Goal: Task Accomplishment & Management: Manage account settings

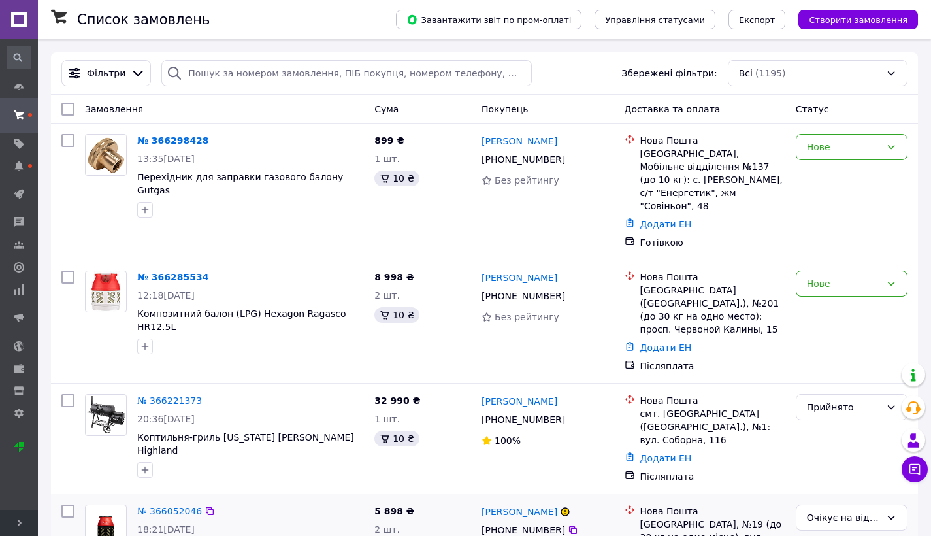
scroll to position [44, 0]
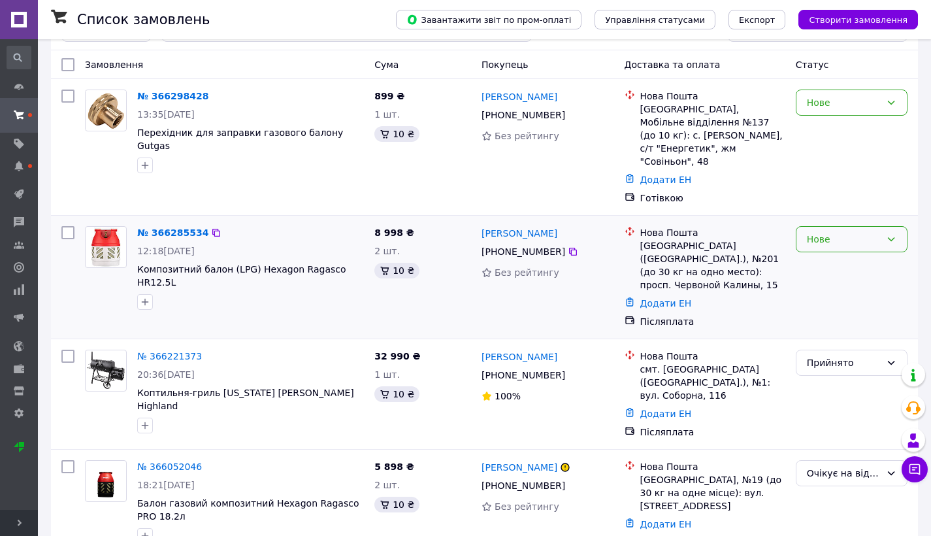
click at [809, 232] on div "Нове" at bounding box center [844, 239] width 74 height 14
click at [825, 244] on li "Прийнято" at bounding box center [852, 241] width 110 height 24
click at [171, 227] on link "№ 366285534" at bounding box center [169, 232] width 65 height 10
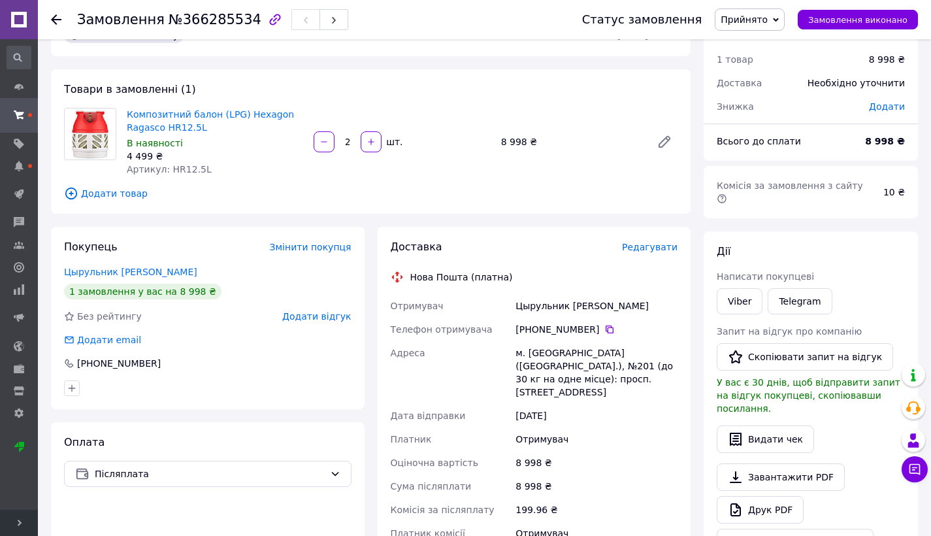
scroll to position [46, 0]
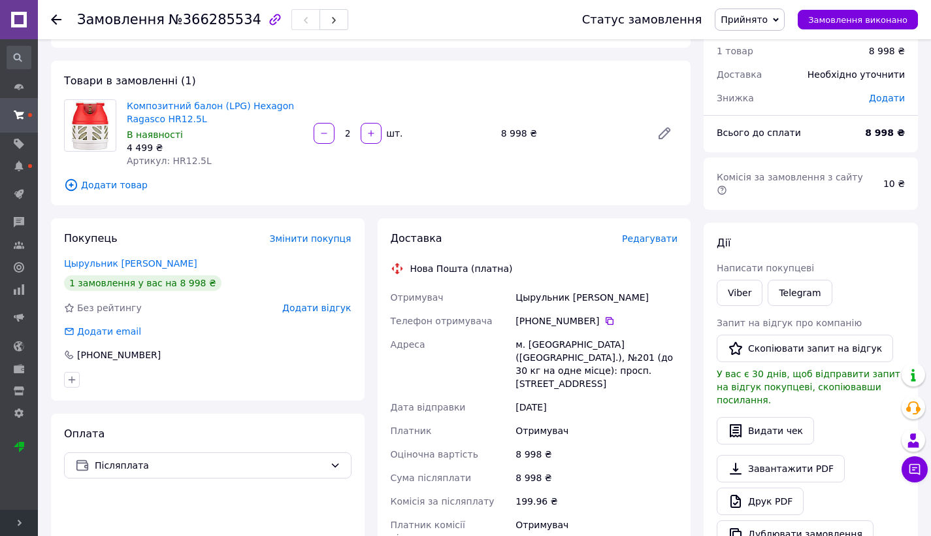
click at [51, 18] on icon at bounding box center [56, 19] width 10 height 10
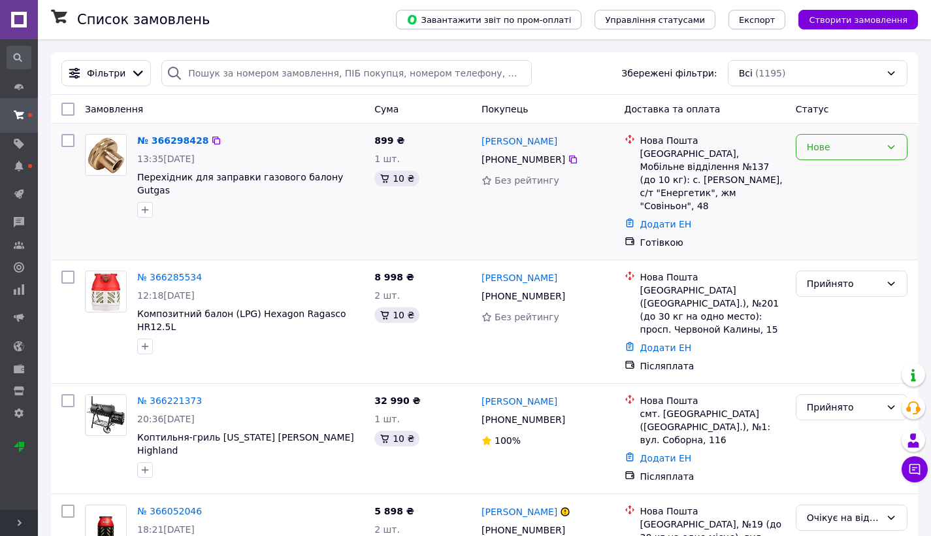
click at [825, 156] on div "Нове" at bounding box center [852, 147] width 112 height 26
click at [842, 173] on li "Прийнято" at bounding box center [852, 175] width 110 height 24
click at [181, 139] on link "№ 366298428" at bounding box center [169, 140] width 65 height 10
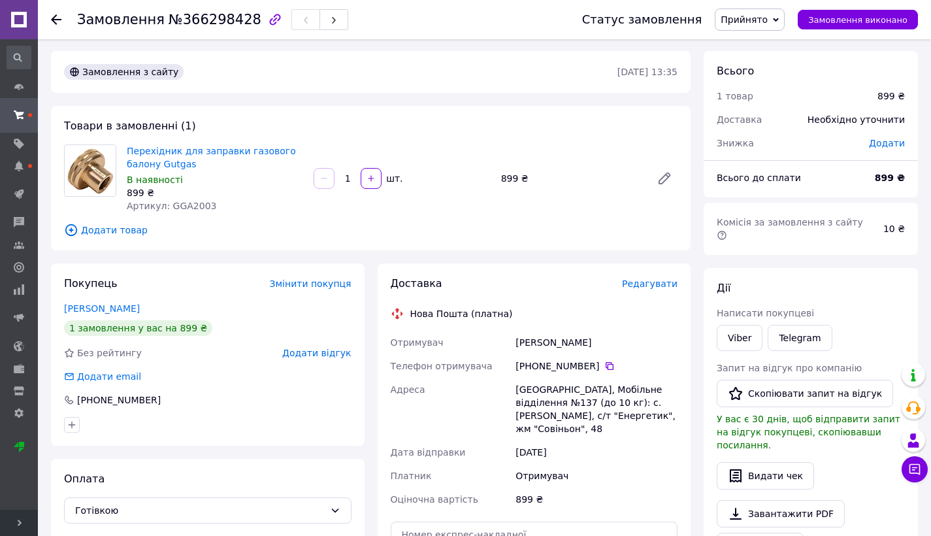
scroll to position [18, 0]
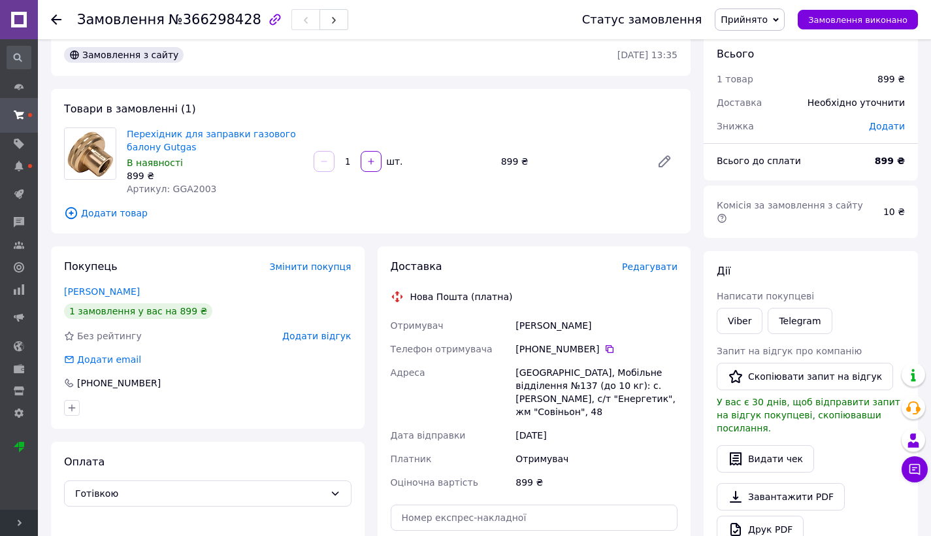
click at [58, 20] on use at bounding box center [56, 19] width 10 height 10
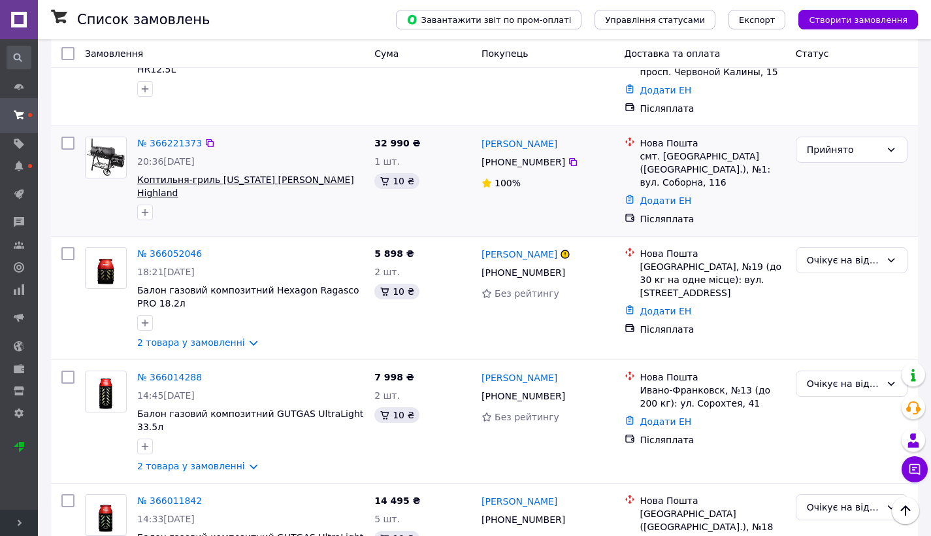
scroll to position [261, 0]
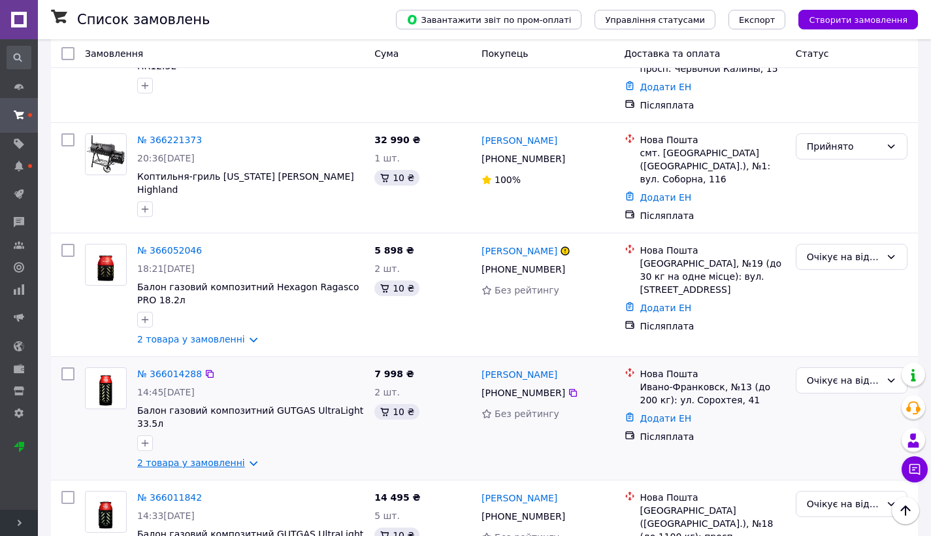
click at [208, 458] on link "2 товара у замовленні" at bounding box center [191, 463] width 108 height 10
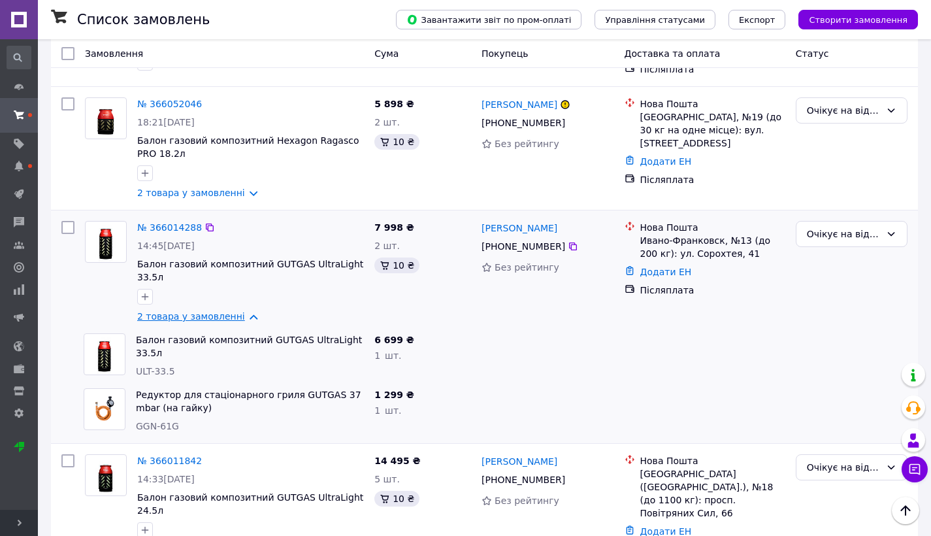
scroll to position [409, 0]
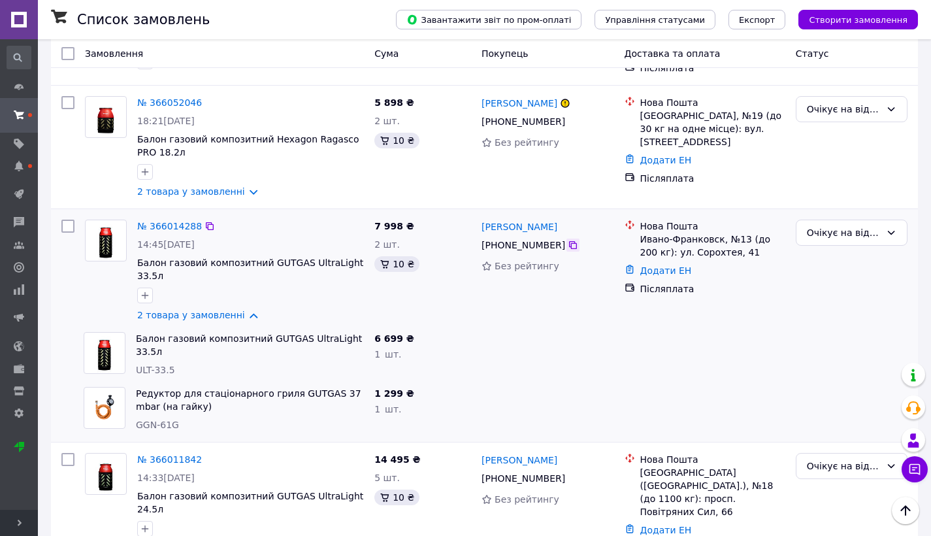
click at [571, 240] on icon at bounding box center [573, 245] width 10 height 10
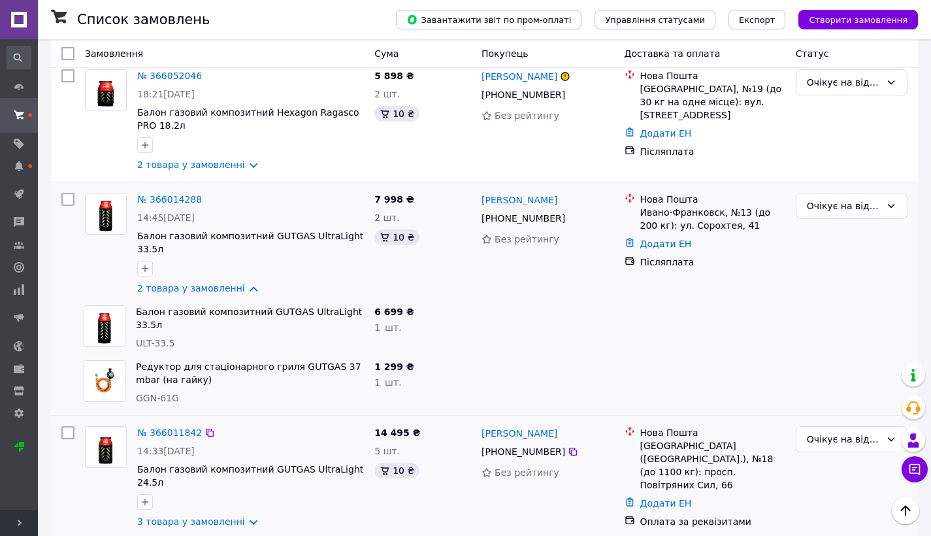
scroll to position [433, 0]
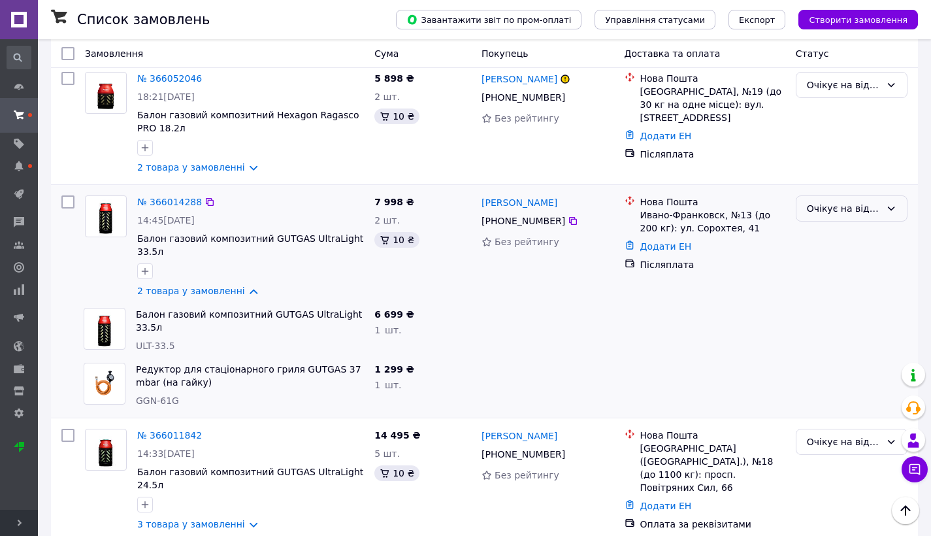
click at [797, 195] on div "Очікує на відправку" at bounding box center [852, 208] width 112 height 26
click at [843, 234] on li "Скасовано" at bounding box center [852, 232] width 110 height 24
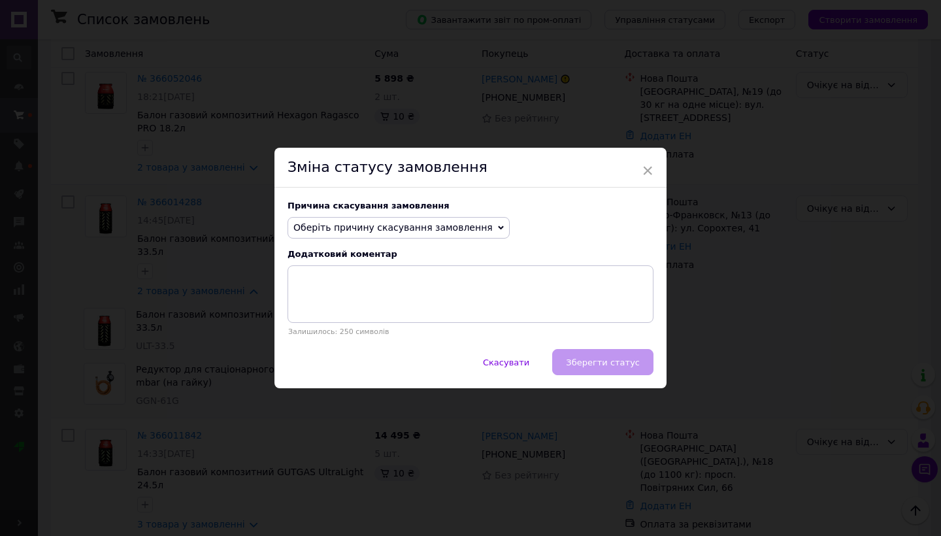
click at [346, 226] on span "Оберіть причину скасування замовлення" at bounding box center [392, 227] width 199 height 10
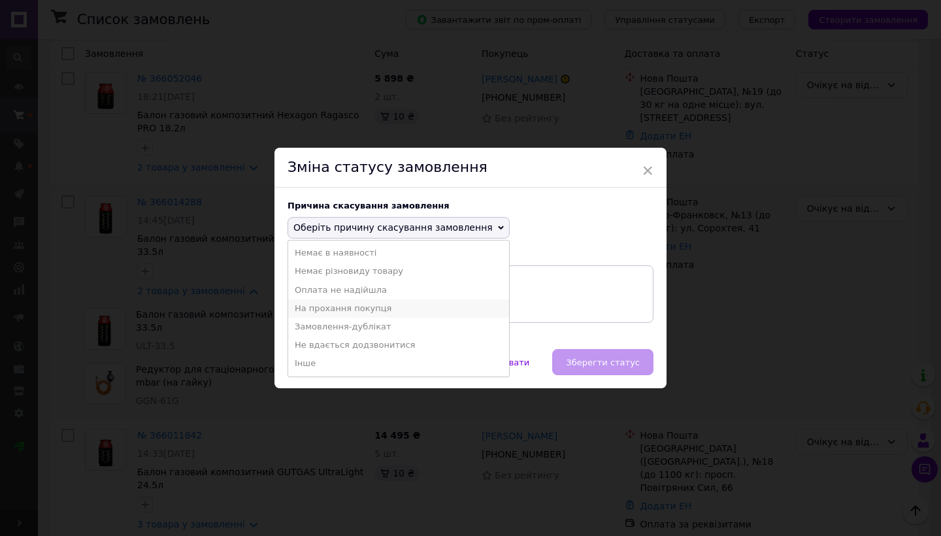
click at [318, 301] on li "На прохання покупця" at bounding box center [398, 308] width 221 height 18
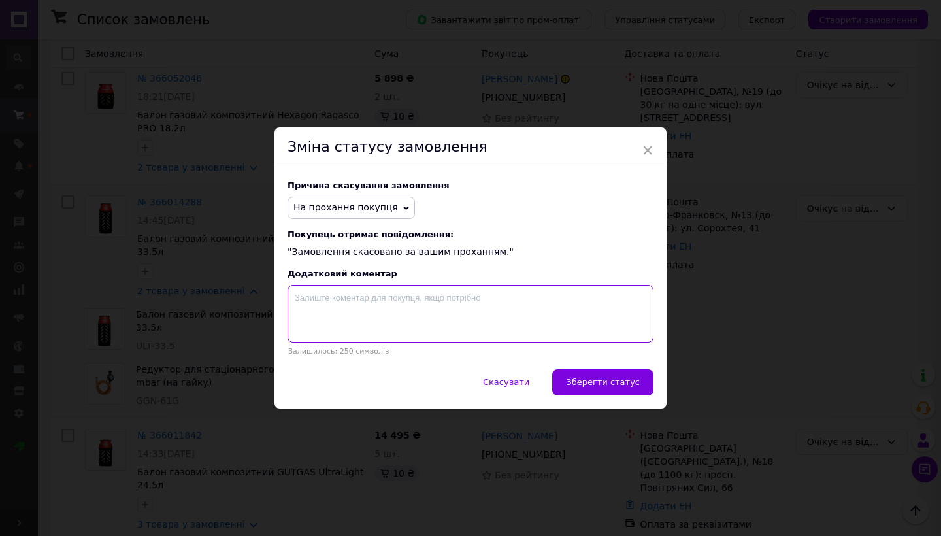
click at [337, 298] on textarea at bounding box center [471, 314] width 366 height 58
type textarea "попросив відкласти"
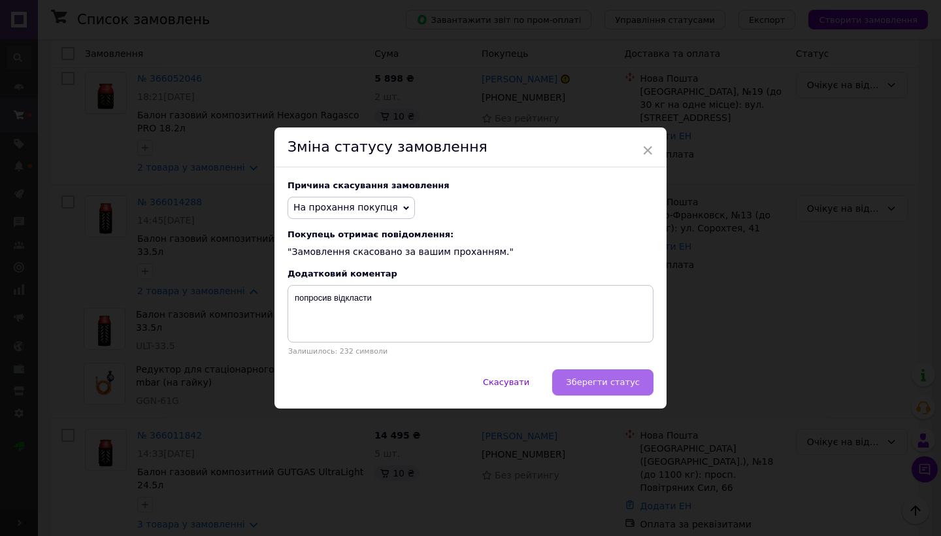
click at [601, 374] on button "Зберегти статус" at bounding box center [602, 382] width 101 height 26
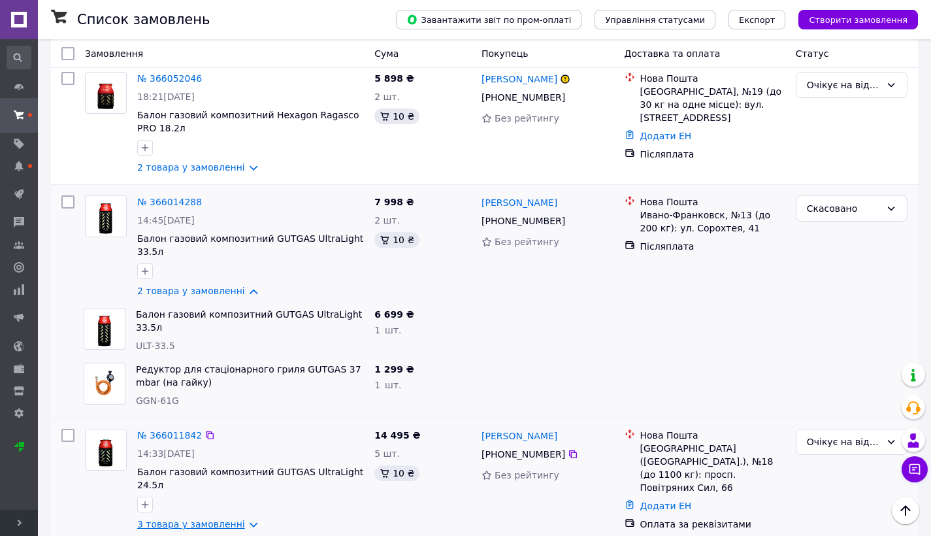
click at [203, 519] on link "3 товара у замовленні" at bounding box center [191, 524] width 108 height 10
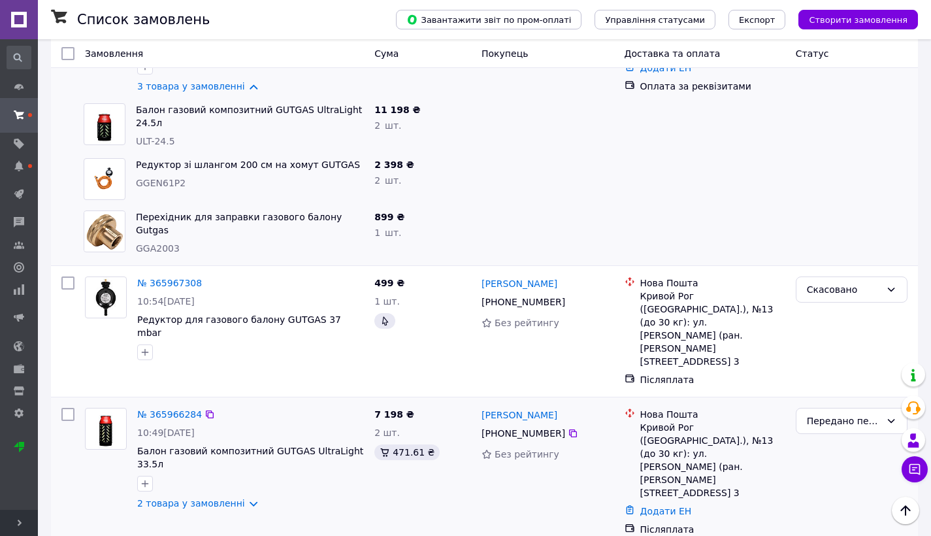
scroll to position [872, 0]
click at [215, 497] on link "2 товара у замовленні" at bounding box center [191, 502] width 108 height 10
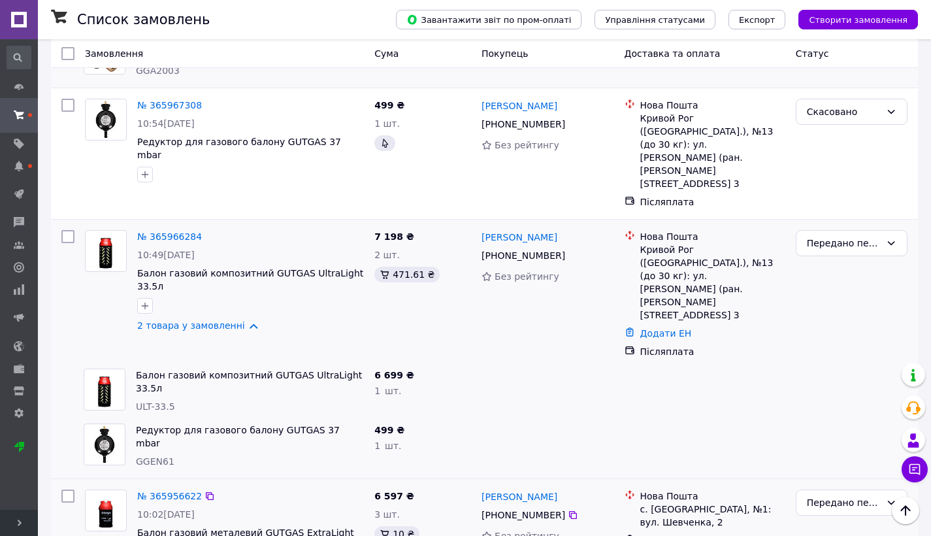
scroll to position [1053, 0]
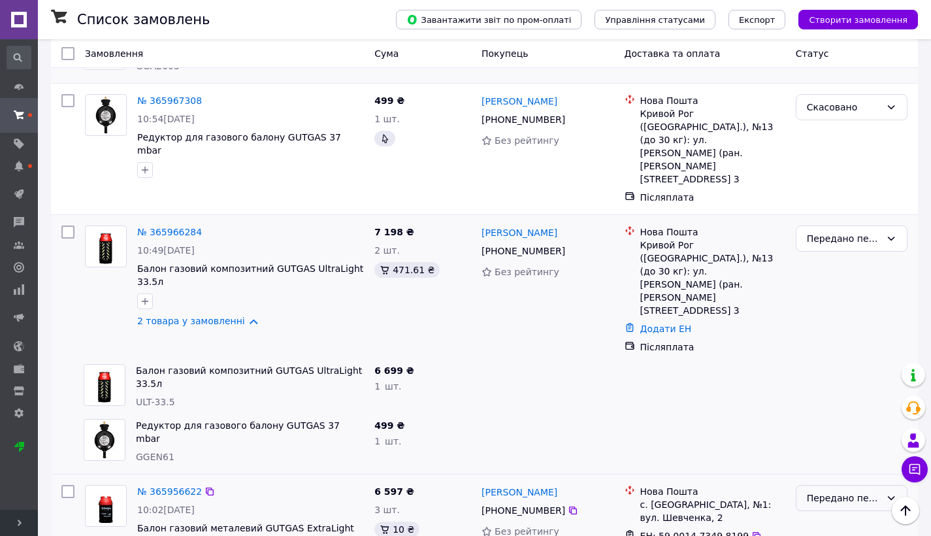
click at [839, 491] on div "Передано перевізнику" at bounding box center [844, 498] width 74 height 14
click at [841, 442] on li "Виконано" at bounding box center [852, 441] width 110 height 24
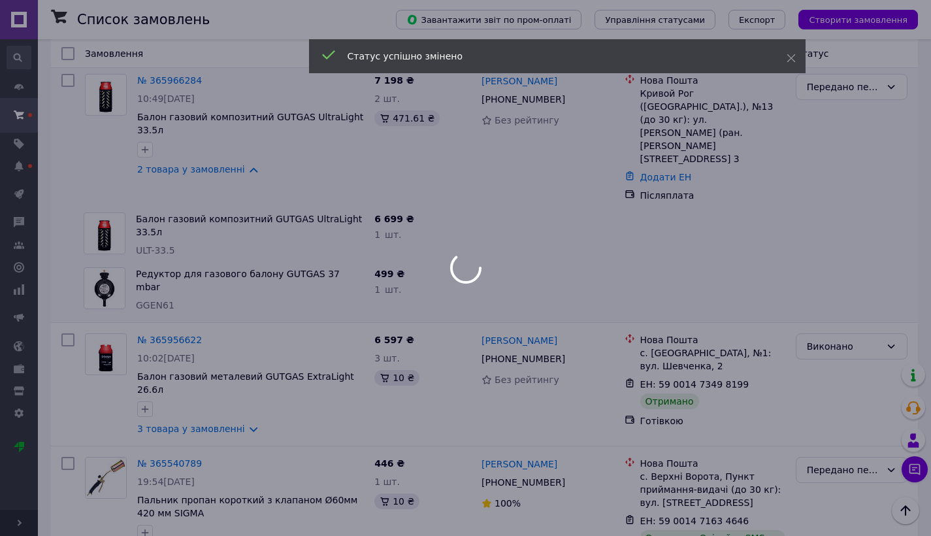
scroll to position [1205, 0]
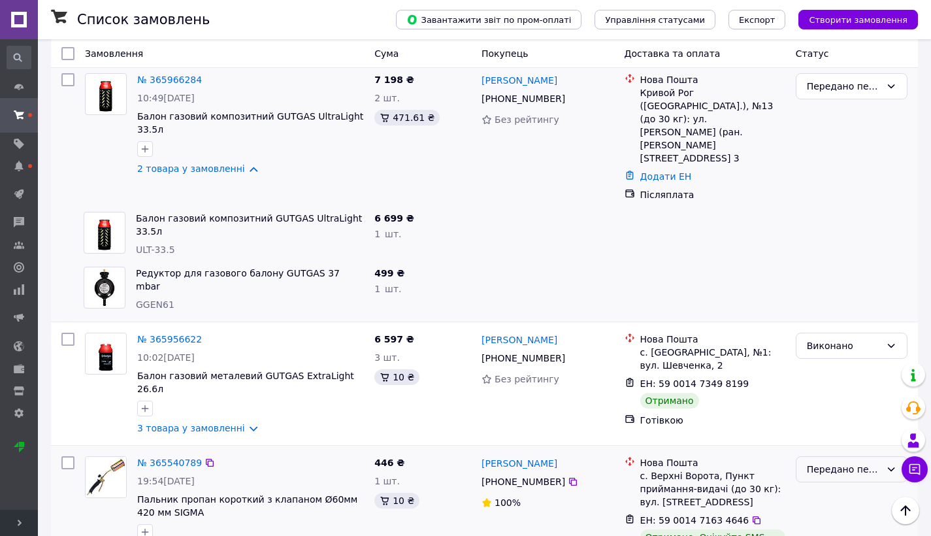
click at [873, 462] on div "Передано перевізнику" at bounding box center [844, 469] width 74 height 14
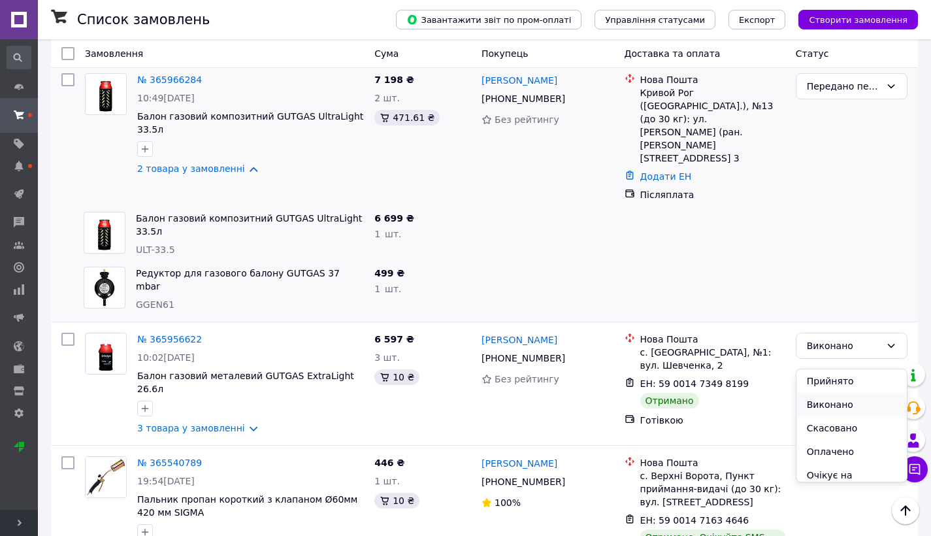
click at [840, 410] on li "Виконано" at bounding box center [852, 405] width 110 height 24
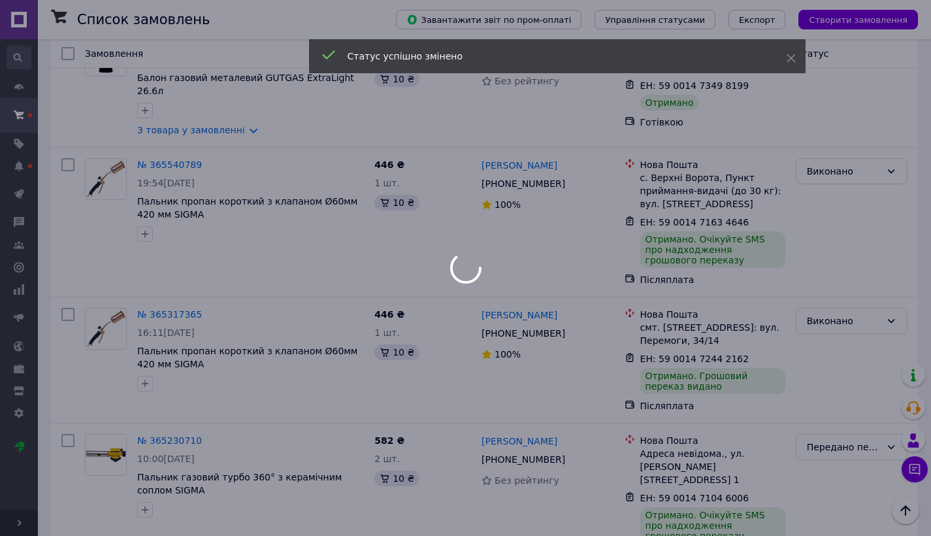
scroll to position [1505, 0]
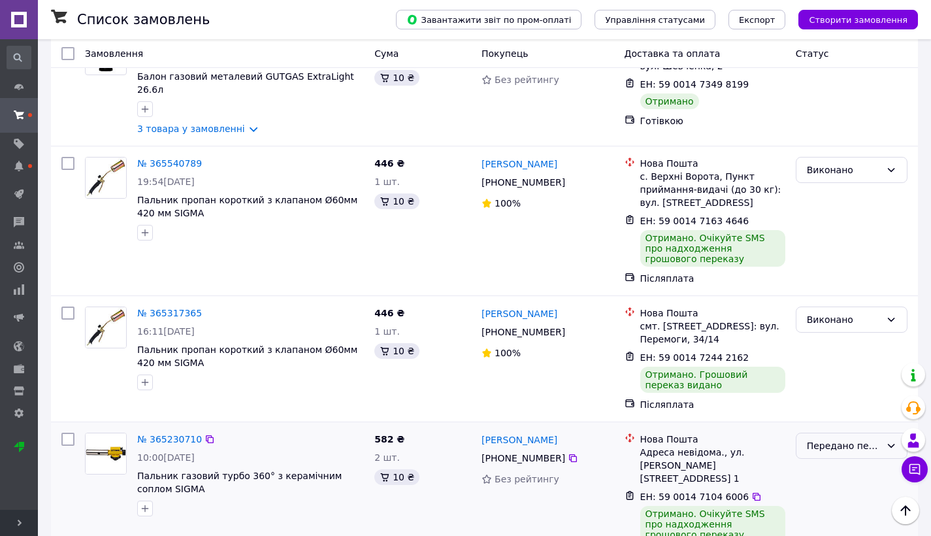
click at [856, 439] on div "Передано перевізнику" at bounding box center [844, 446] width 74 height 14
click at [858, 384] on li "Виконано" at bounding box center [852, 381] width 110 height 24
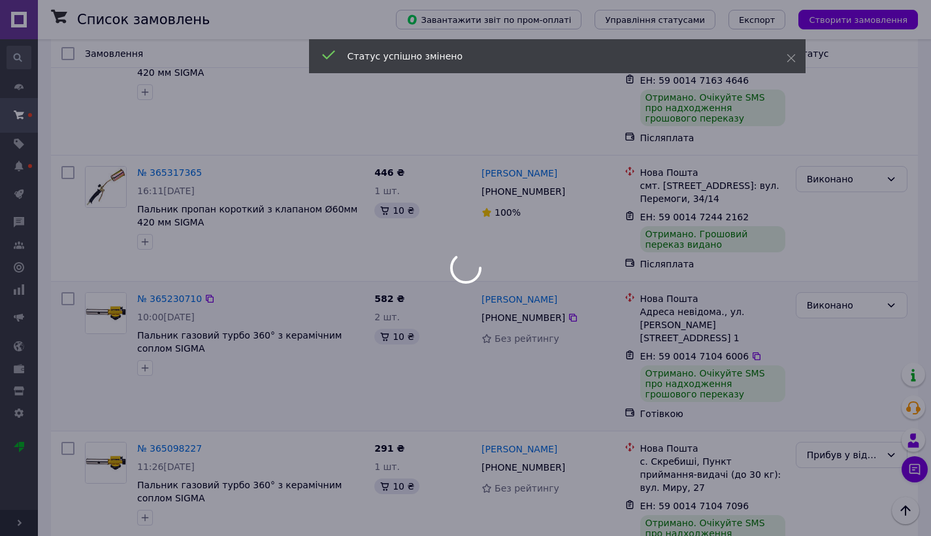
scroll to position [1652, 0]
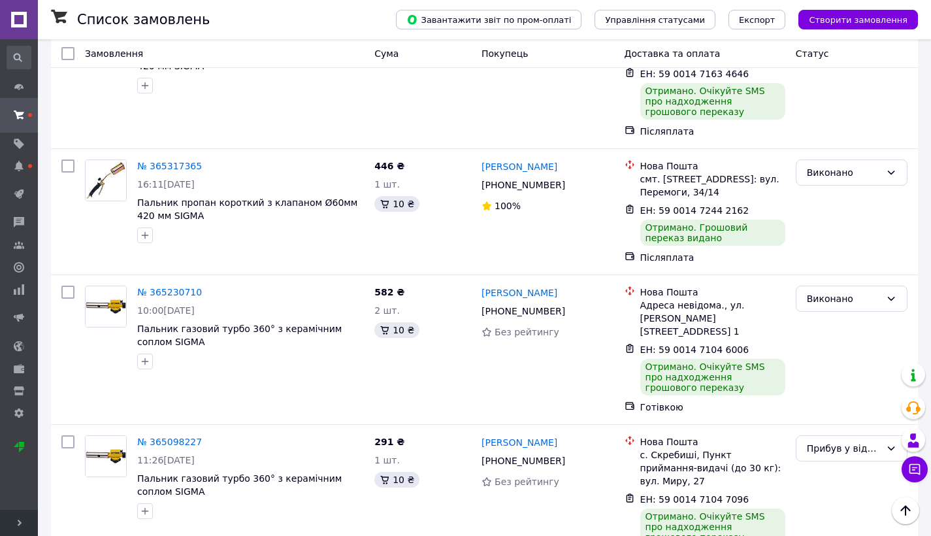
click at [826, 441] on div "Прибув у відділення НП" at bounding box center [844, 448] width 74 height 14
click at [831, 378] on li "Виконано" at bounding box center [852, 384] width 110 height 24
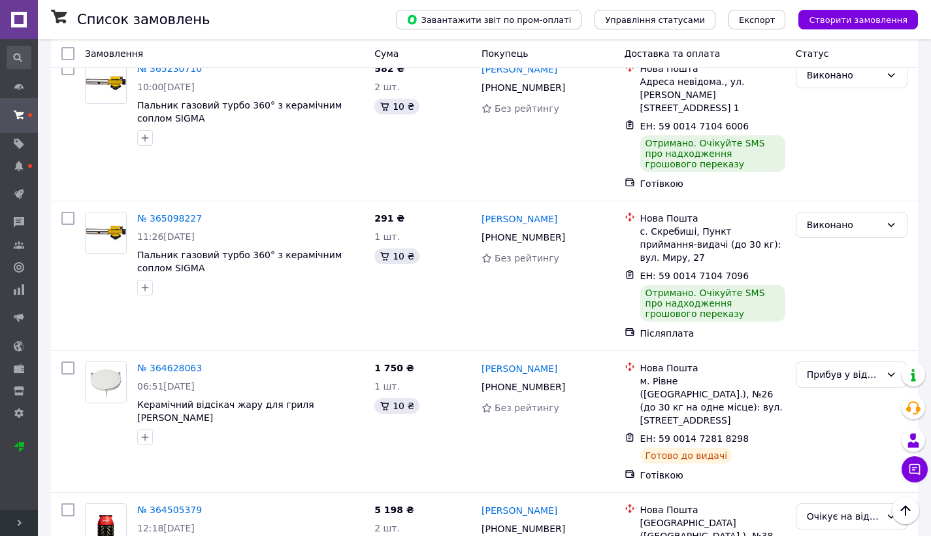
scroll to position [1880, 0]
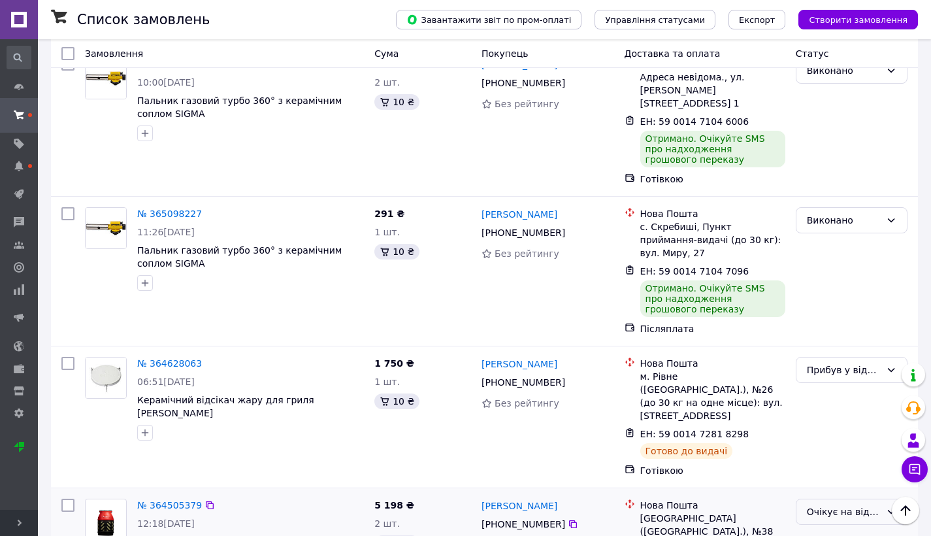
click at [837, 505] on div "Очікує на відправку" at bounding box center [844, 512] width 74 height 14
click at [845, 429] on li "Виконано" at bounding box center [852, 421] width 110 height 24
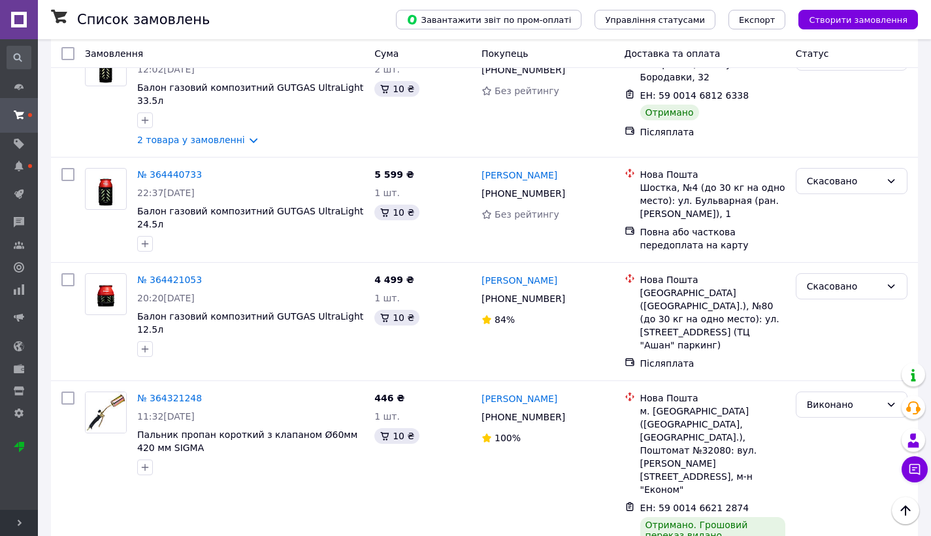
scroll to position [2550, 0]
click at [840, 450] on li "Виконано" at bounding box center [852, 453] width 110 height 24
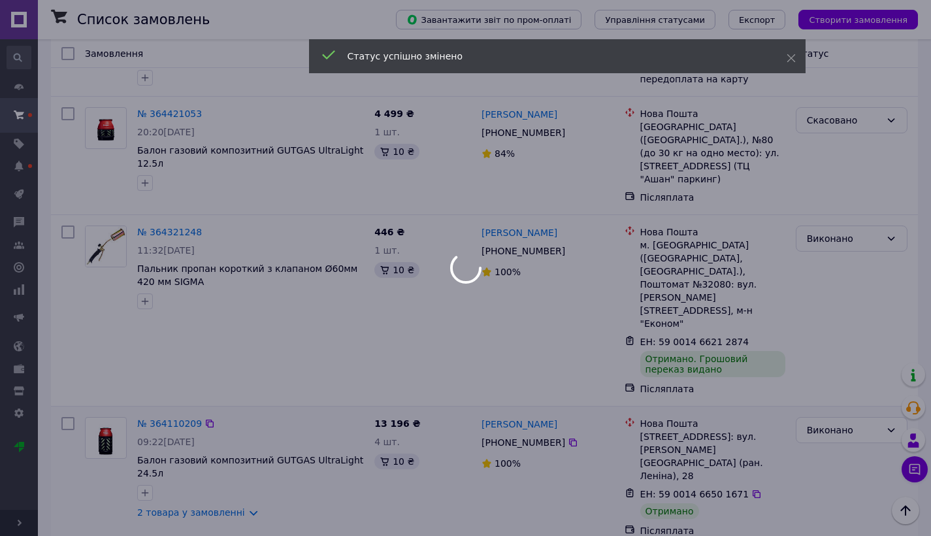
scroll to position [2718, 0]
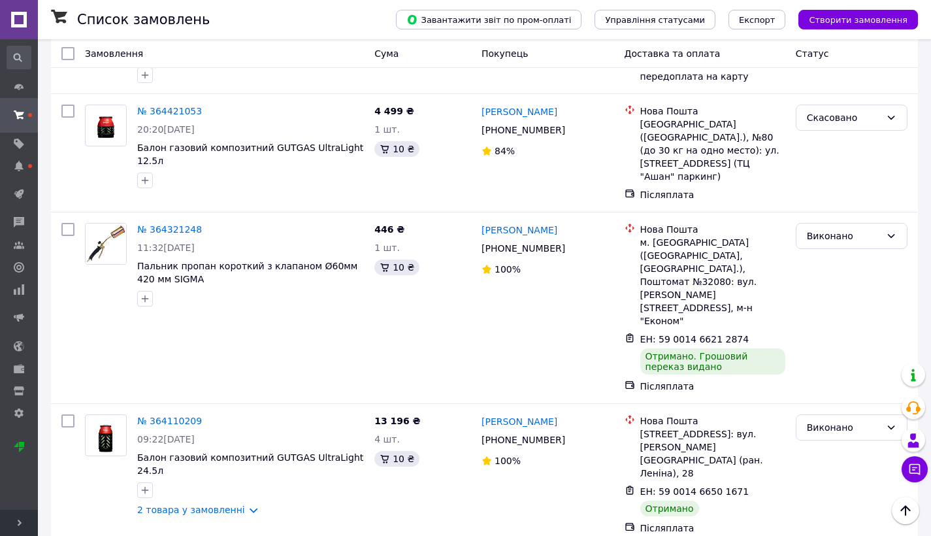
click at [863, 411] on li "Виконано" at bounding box center [852, 409] width 110 height 24
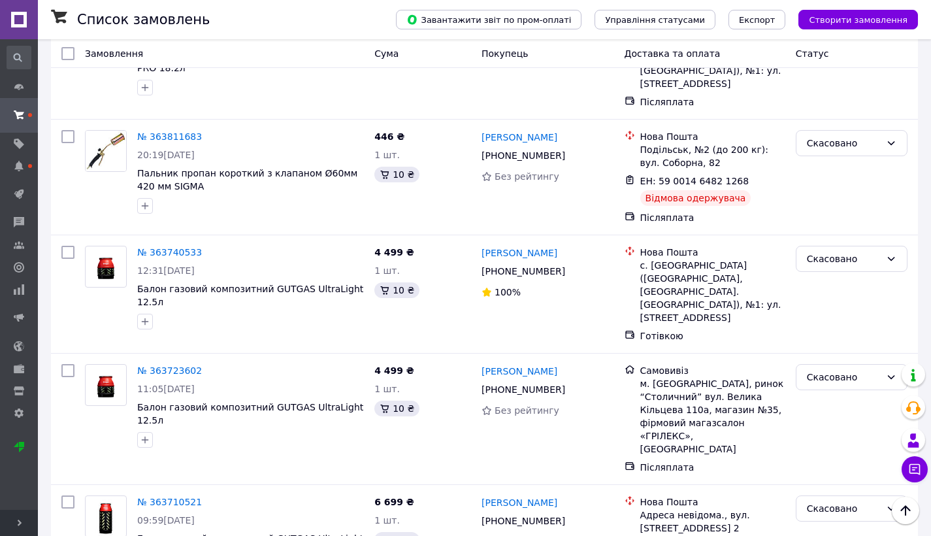
scroll to position [3416, 0]
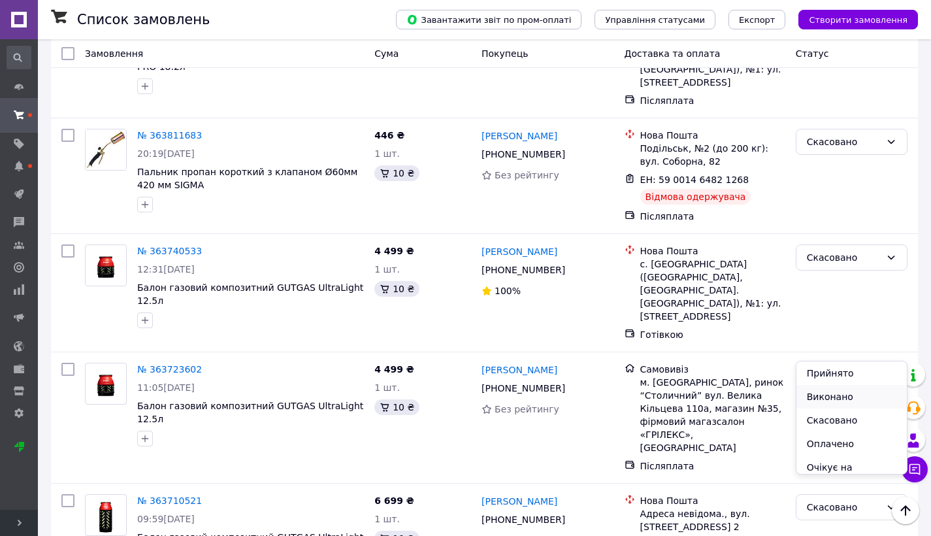
click at [840, 397] on li "Виконано" at bounding box center [852, 397] width 110 height 24
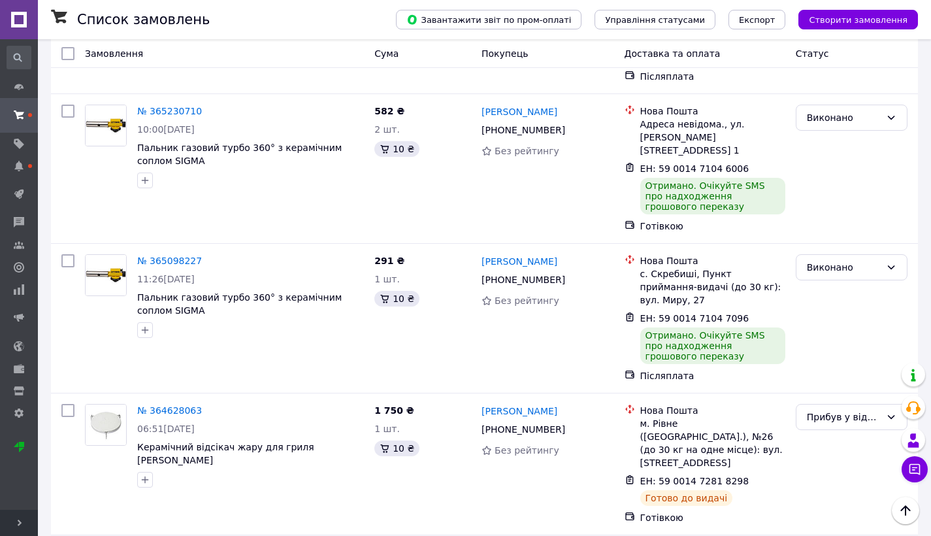
scroll to position [1829, 0]
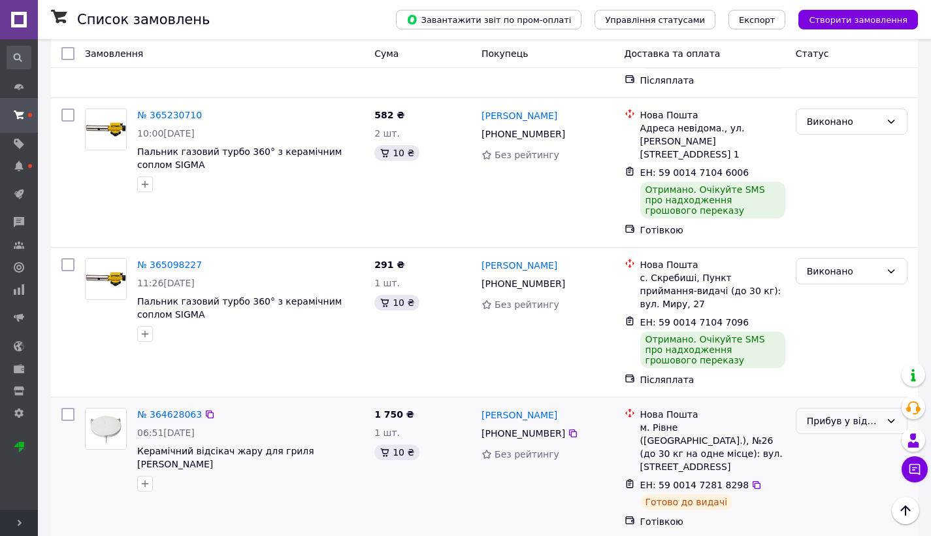
click at [815, 414] on div "Прибув у відділення НП" at bounding box center [844, 421] width 74 height 14
click at [528, 403] on div "[PERSON_NAME] [PHONE_NUMBER] Без рейтингу" at bounding box center [547, 468] width 143 height 131
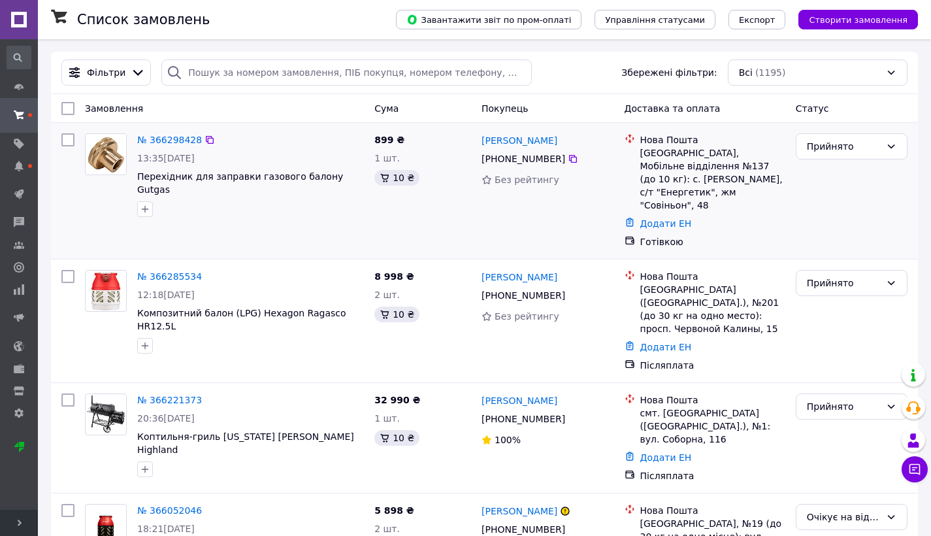
scroll to position [0, 0]
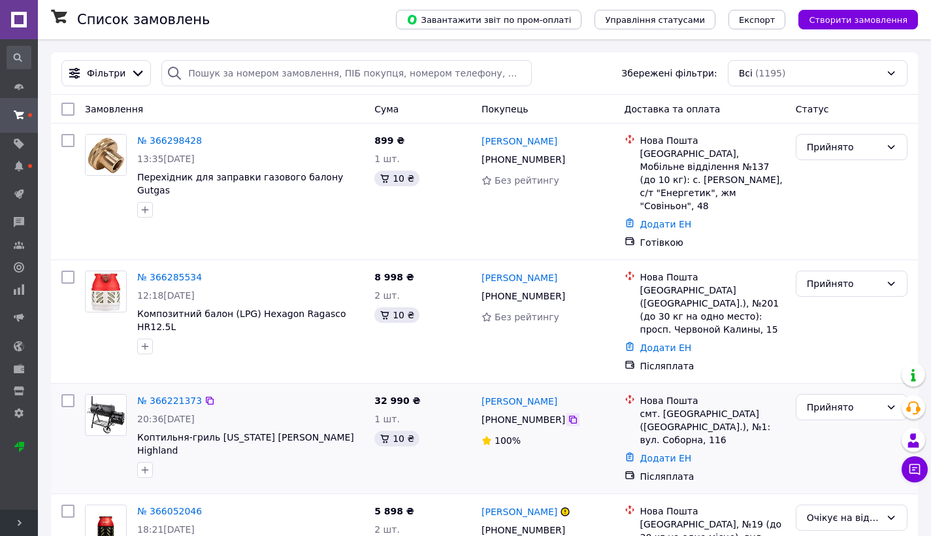
click at [572, 414] on icon at bounding box center [573, 419] width 10 height 10
click at [165, 395] on link "№ 366221373" at bounding box center [169, 400] width 65 height 10
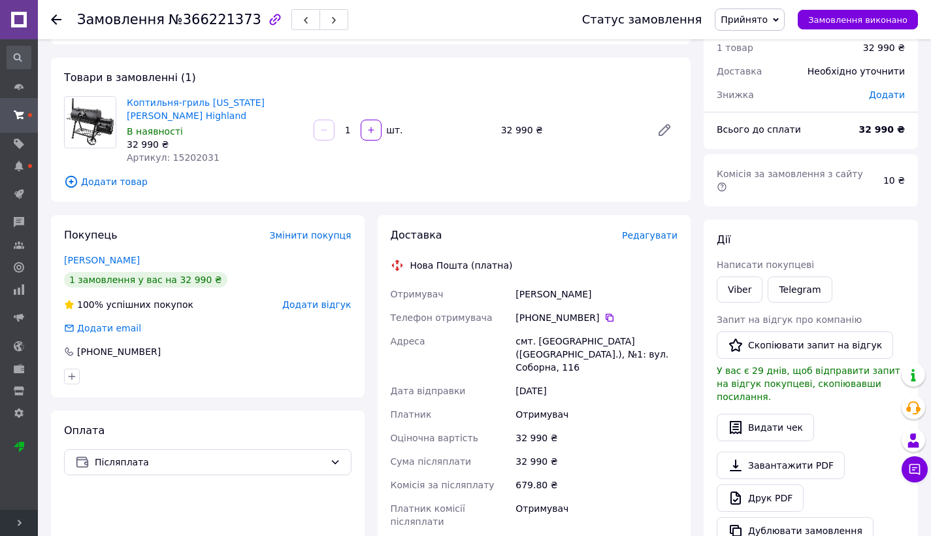
scroll to position [29, 0]
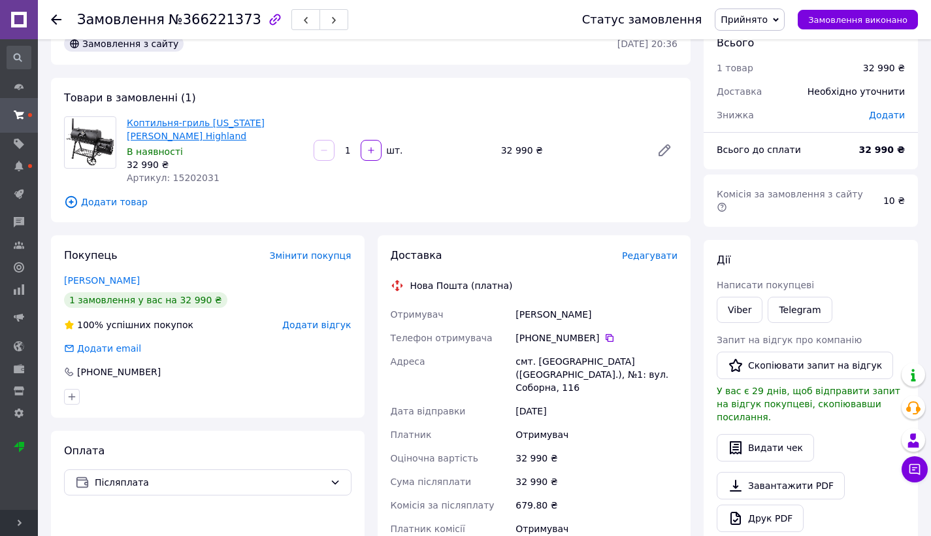
click at [141, 129] on link "Коптильня-гриль [US_STATE] [PERSON_NAME] Highland" at bounding box center [196, 130] width 138 height 24
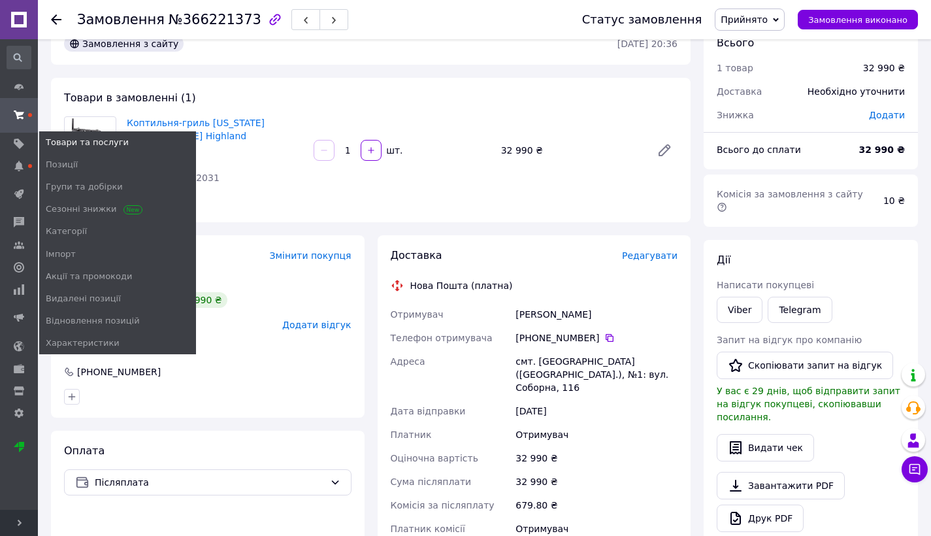
click at [57, 140] on span "Товари та послуги" at bounding box center [87, 143] width 83 height 12
click at [76, 142] on span "Товари та послуги" at bounding box center [87, 143] width 83 height 12
click at [65, 161] on span "Позиції" at bounding box center [62, 165] width 32 height 12
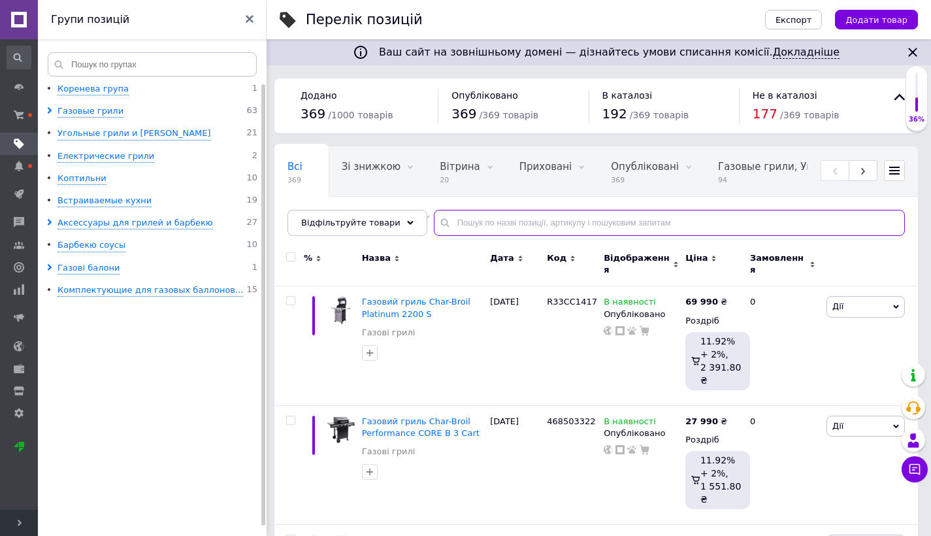
click at [481, 223] on input "text" at bounding box center [669, 223] width 471 height 26
type input "Р"
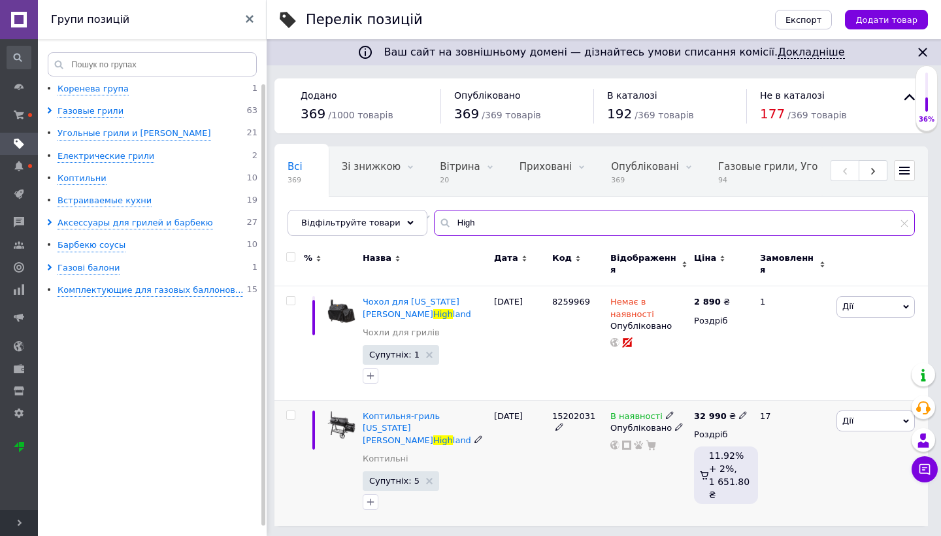
type input "High"
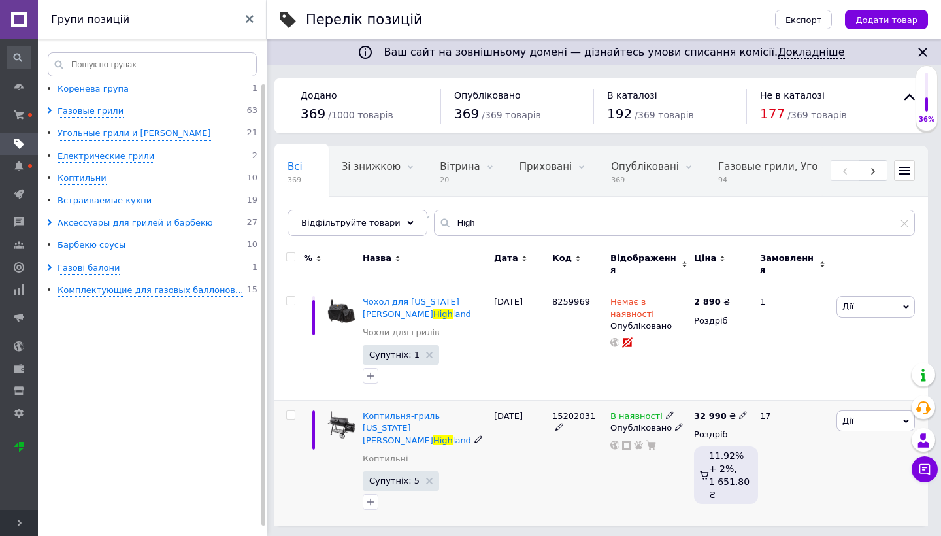
click at [666, 411] on icon at bounding box center [670, 415] width 8 height 8
click at [722, 417] on li "Немає в наявності" at bounding box center [744, 426] width 124 height 18
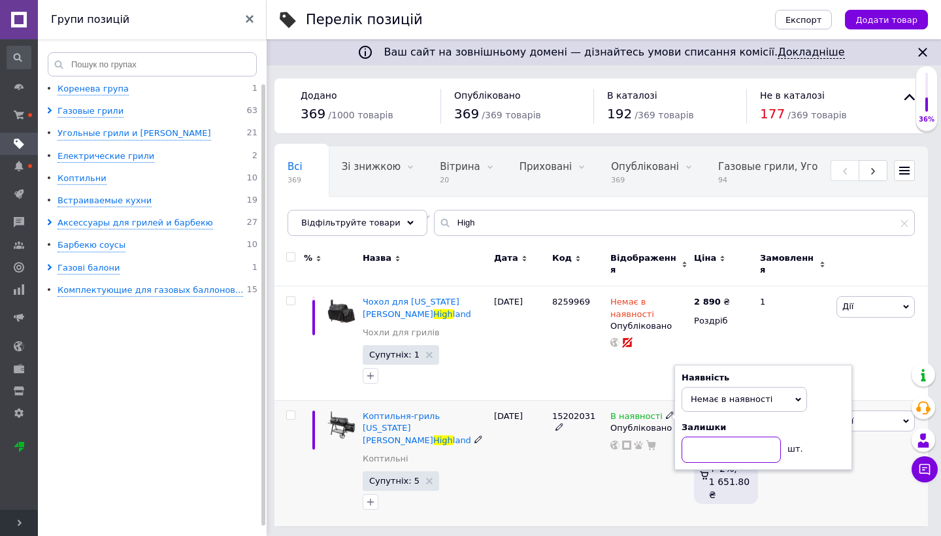
click at [722, 438] on input at bounding box center [731, 450] width 99 height 26
type input "0"
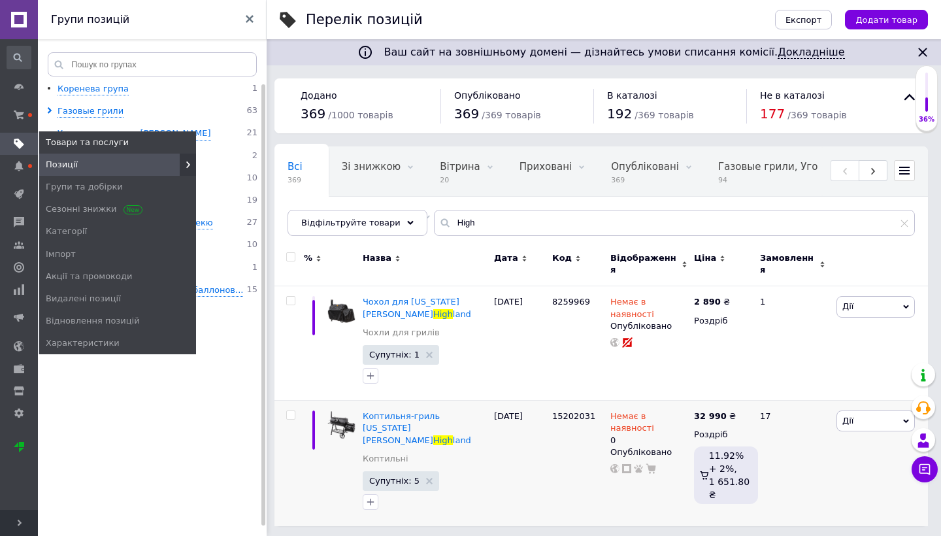
click at [18, 148] on icon at bounding box center [19, 144] width 10 height 10
click at [68, 163] on span "Позиції" at bounding box center [62, 165] width 32 height 12
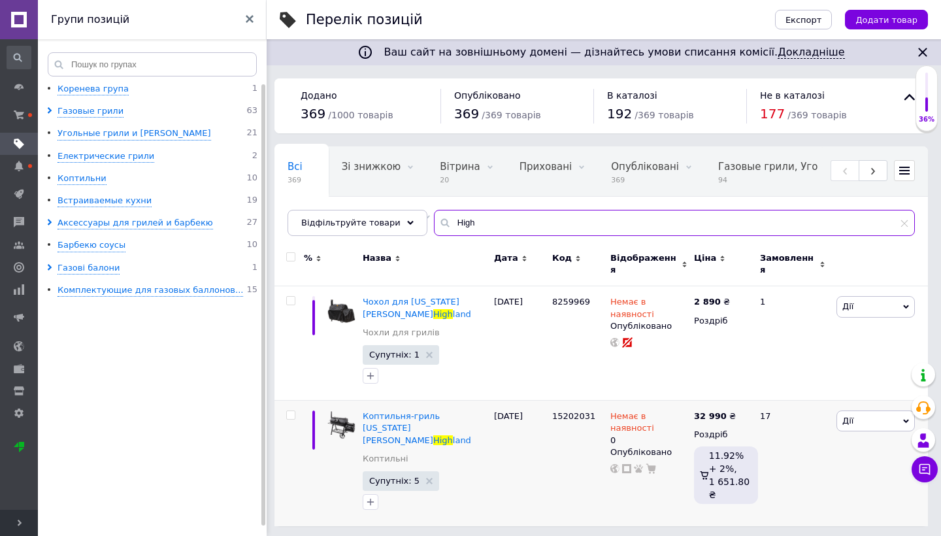
click at [467, 218] on input "High" at bounding box center [674, 223] width 481 height 26
type input "H"
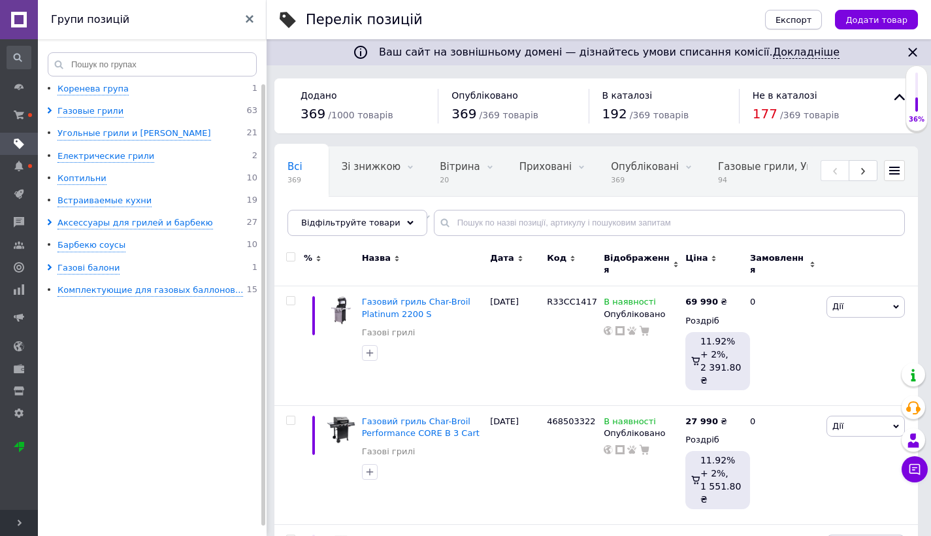
click at [807, 16] on span "Експорт" at bounding box center [794, 20] width 37 height 10
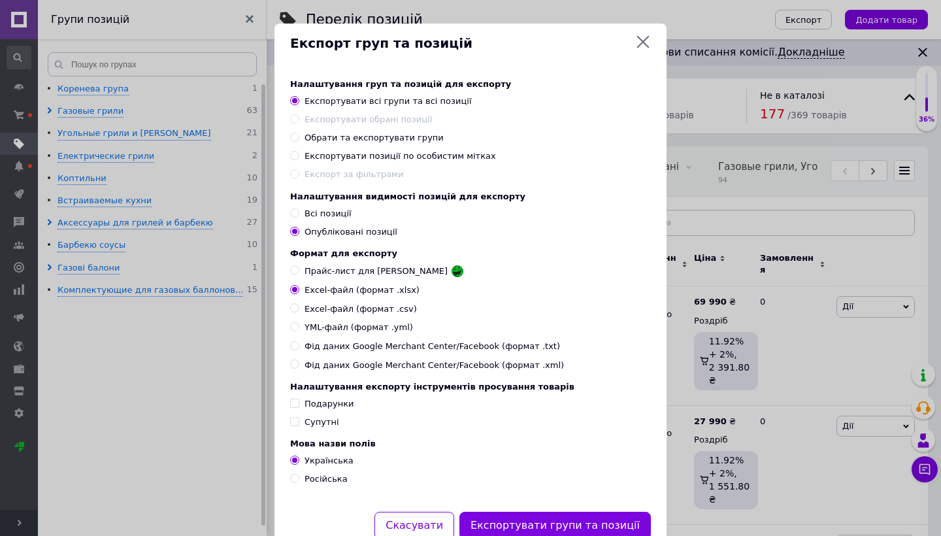
click at [294, 329] on input "YML-файл (формат .yml)" at bounding box center [294, 326] width 8 height 8
radio input "true"
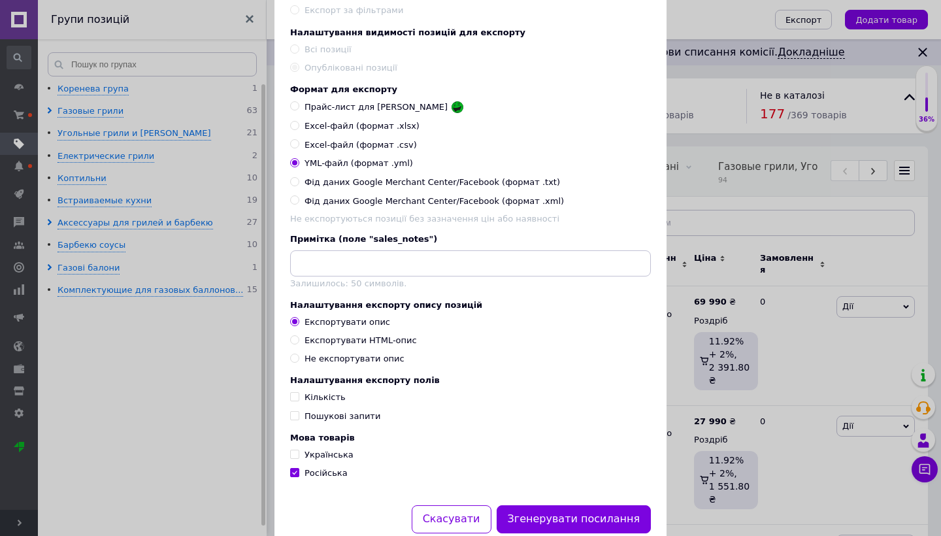
scroll to position [168, 0]
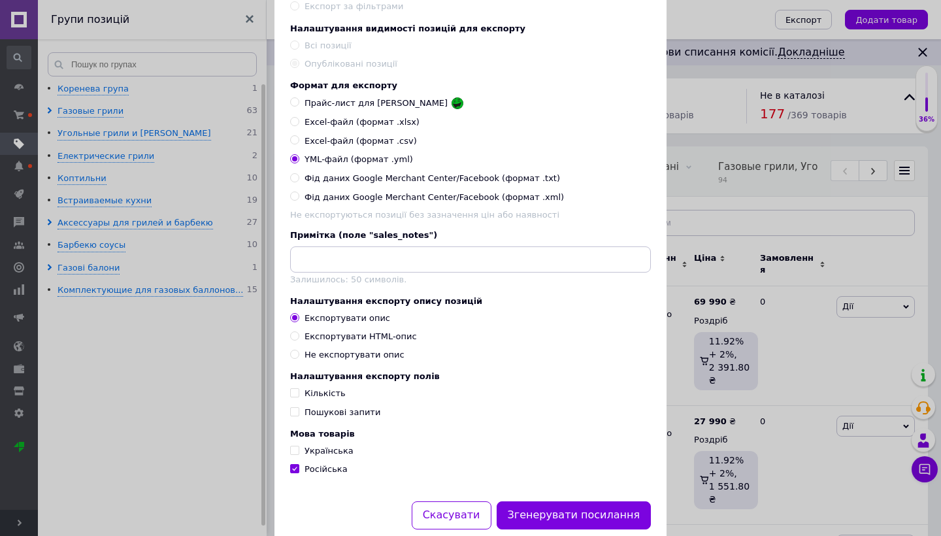
click at [293, 454] on input "Українська" at bounding box center [294, 450] width 8 height 8
checkbox input "true"
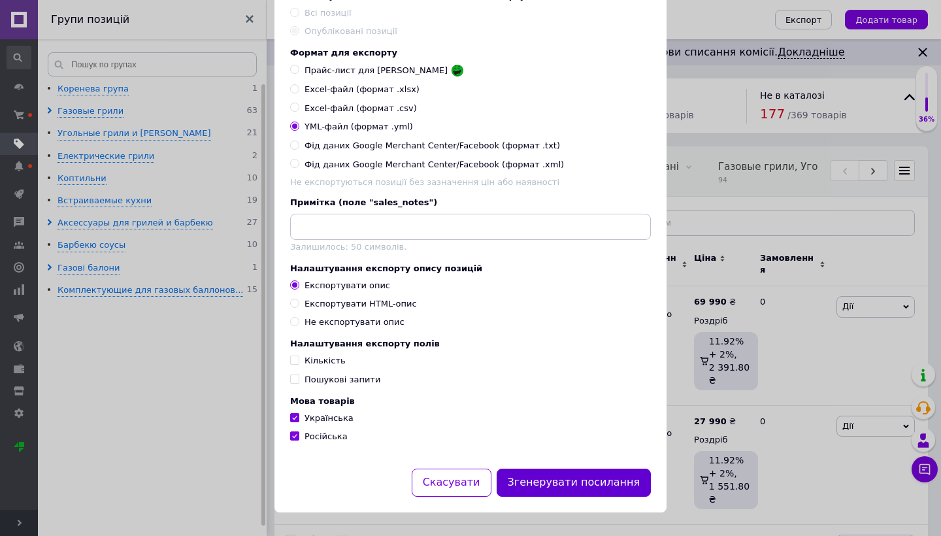
scroll to position [207, 0]
click at [592, 487] on button "Згенерувати посилання" at bounding box center [574, 483] width 155 height 28
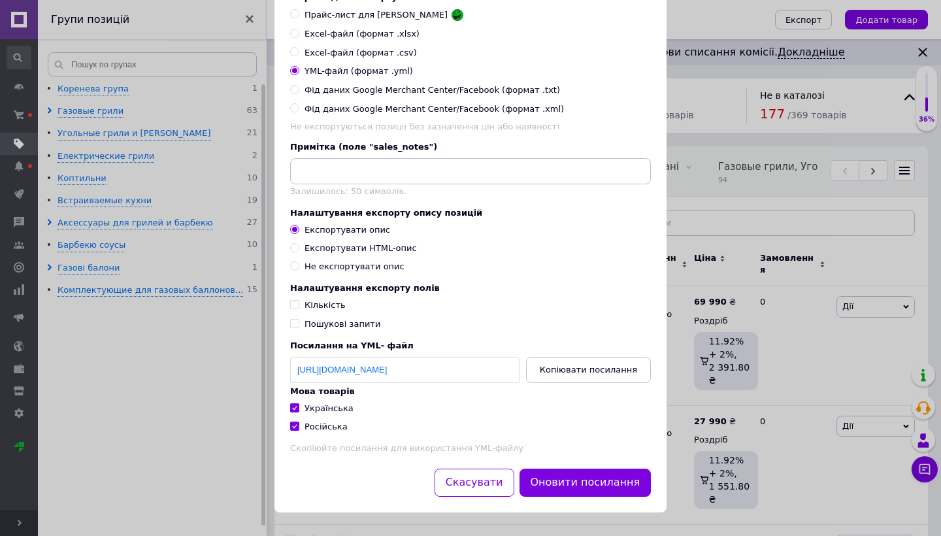
scroll to position [263, 0]
click at [603, 365] on span "Копіювати посилання" at bounding box center [588, 370] width 97 height 10
